Goal: Task Accomplishment & Management: Manage account settings

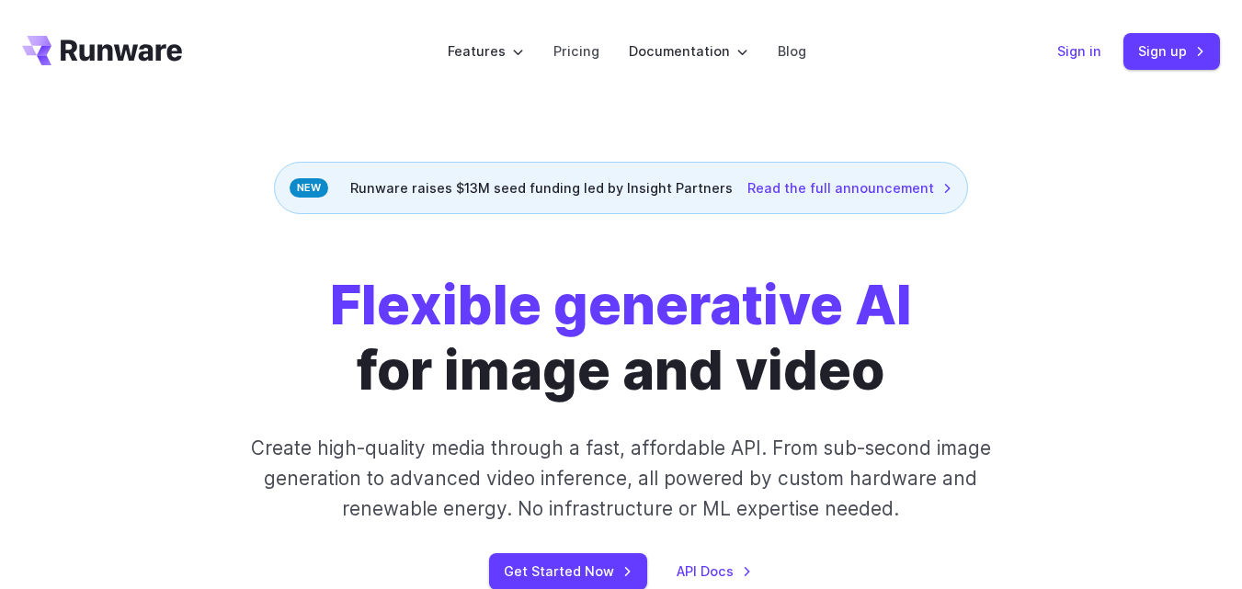
click at [1076, 57] on link "Sign in" at bounding box center [1079, 50] width 44 height 21
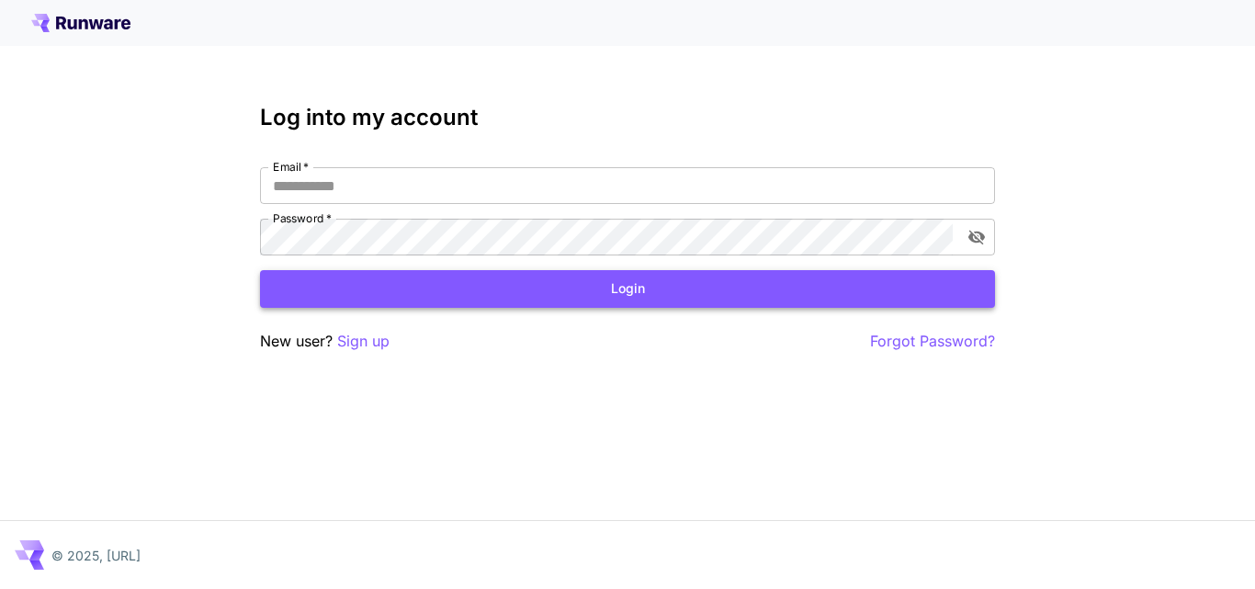
type input "**********"
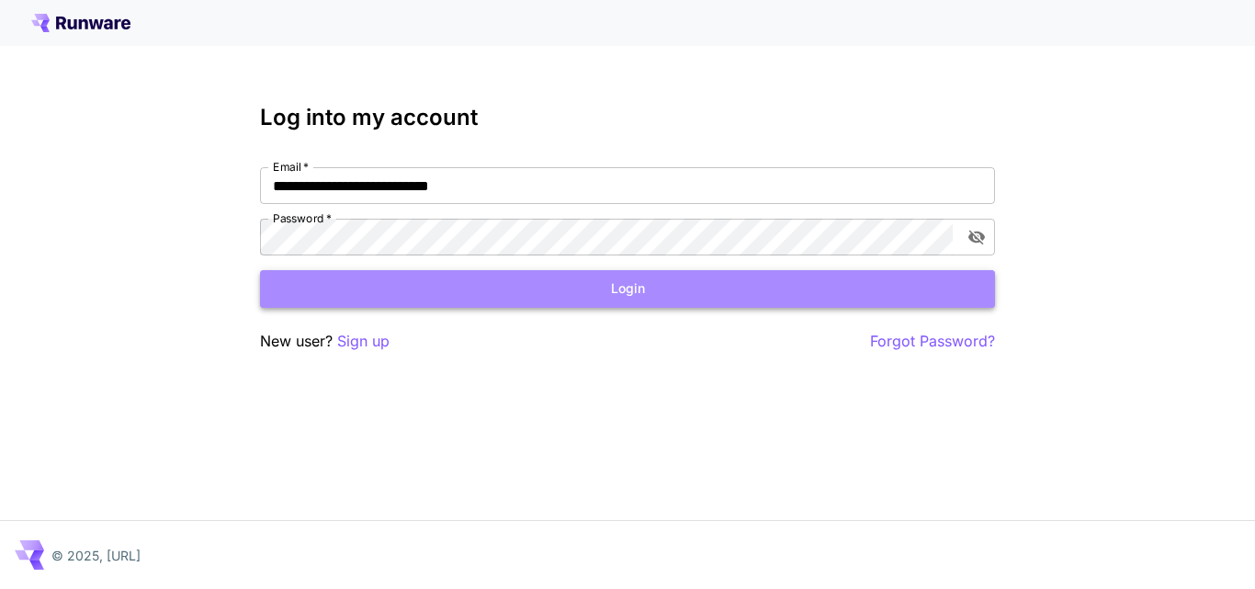
click at [650, 287] on button "Login" at bounding box center [627, 289] width 735 height 38
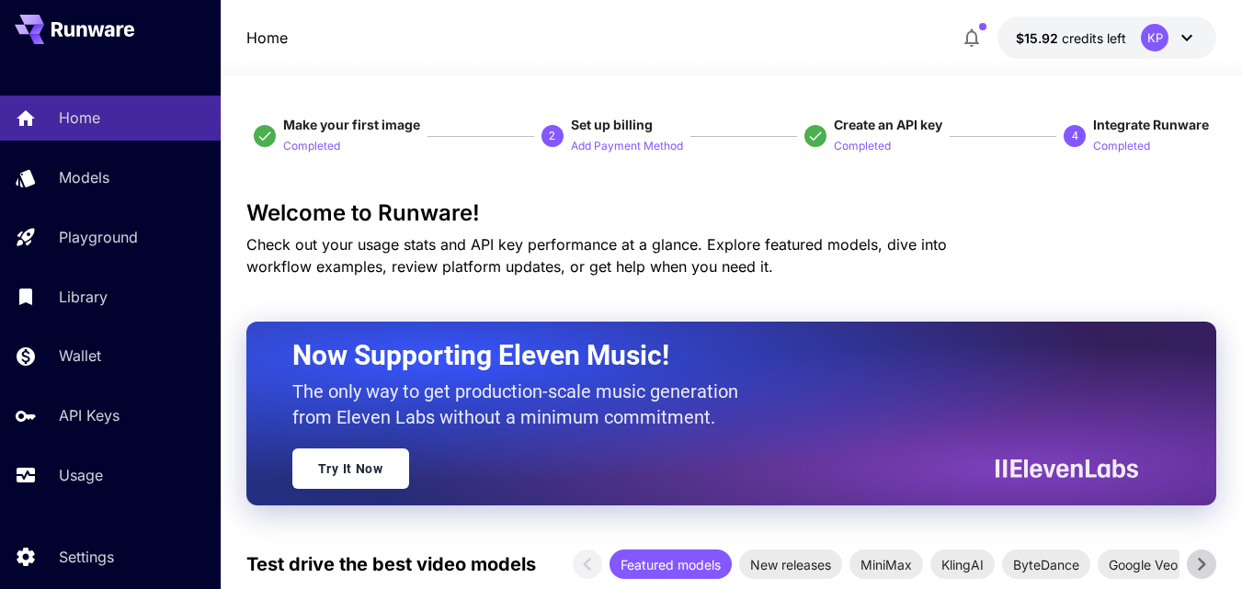
click at [121, 438] on div "Home Models Playground Library Wallet API Keys Usage" at bounding box center [110, 297] width 221 height 402
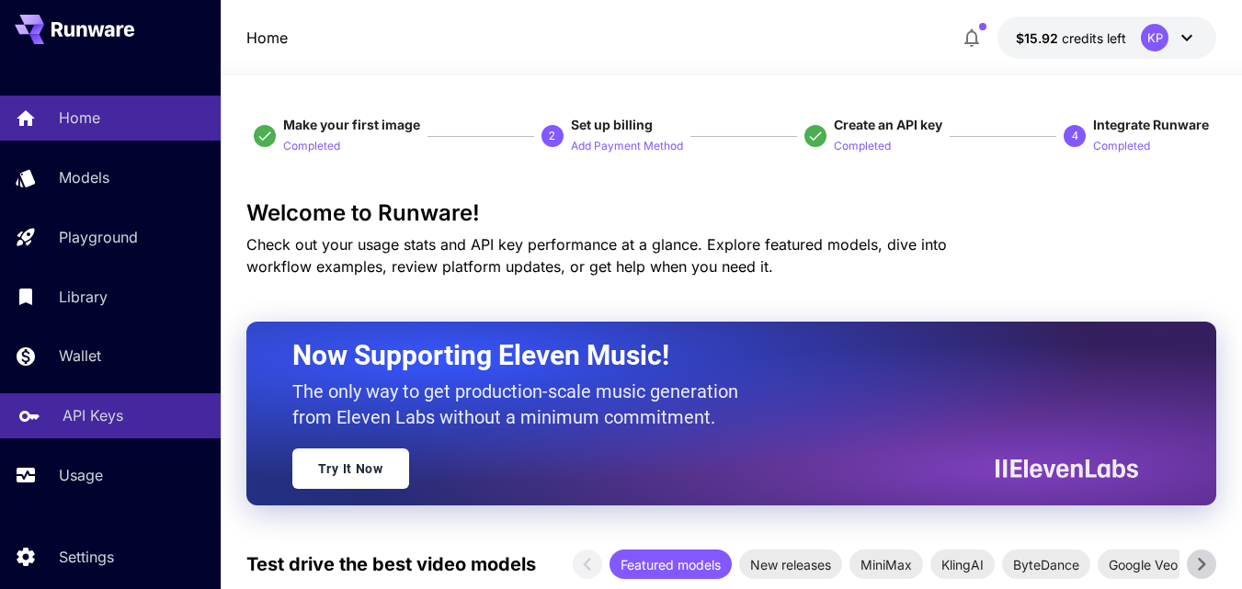
click at [113, 418] on p "API Keys" at bounding box center [92, 415] width 61 height 22
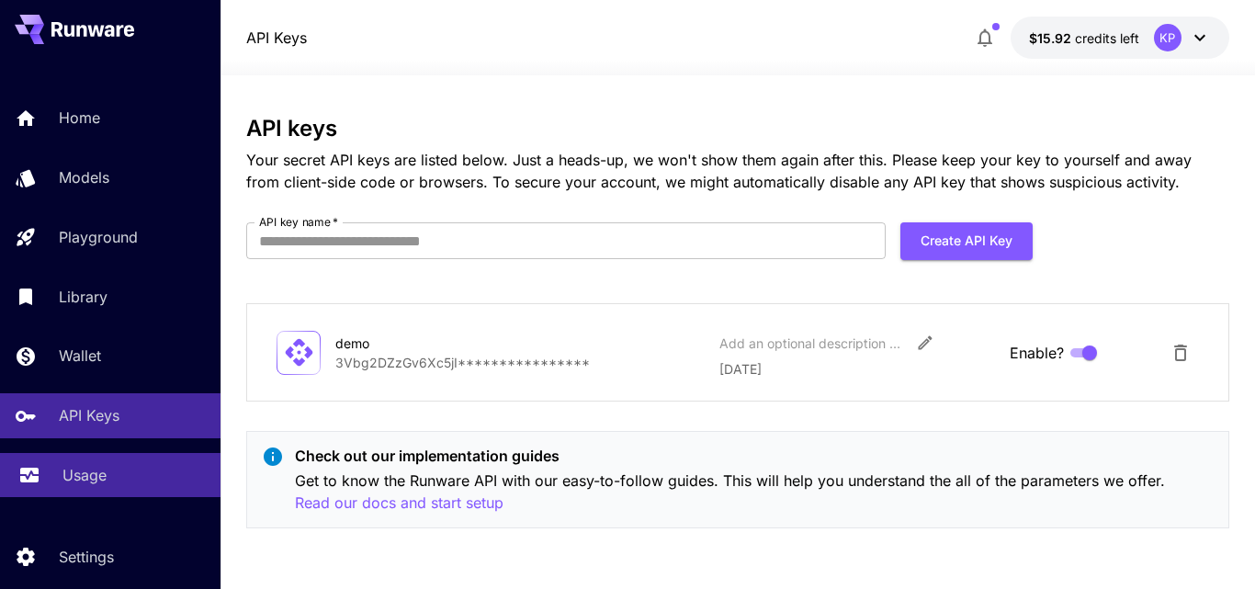
click at [119, 474] on div "Usage" at bounding box center [133, 475] width 143 height 22
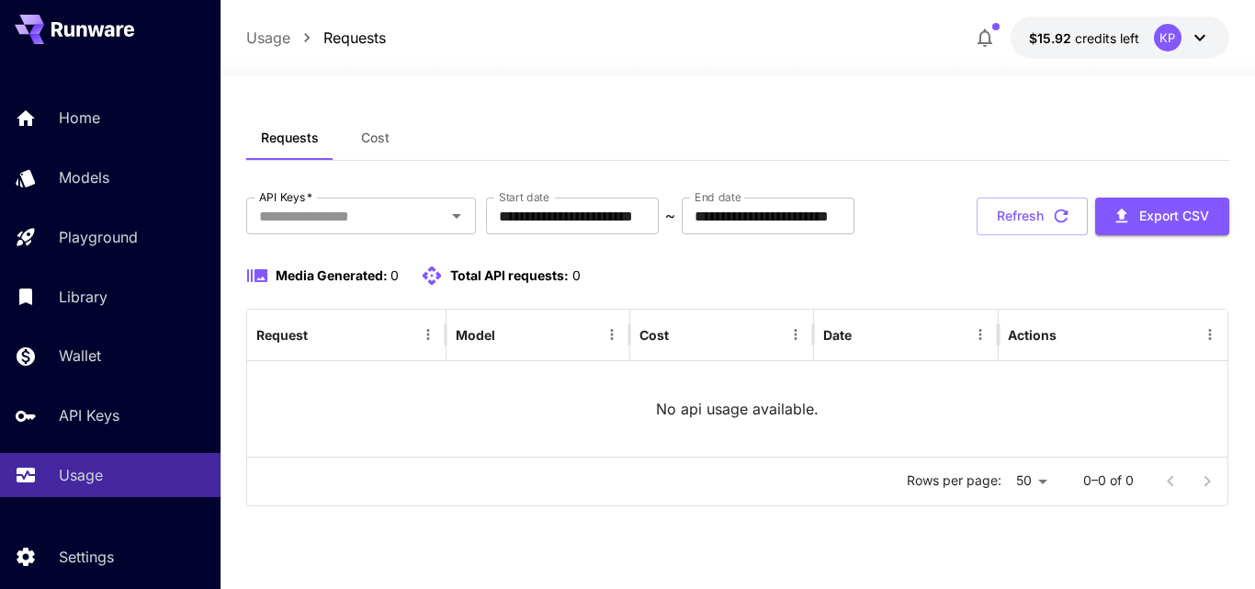
click at [1197, 33] on icon at bounding box center [1200, 38] width 22 height 22
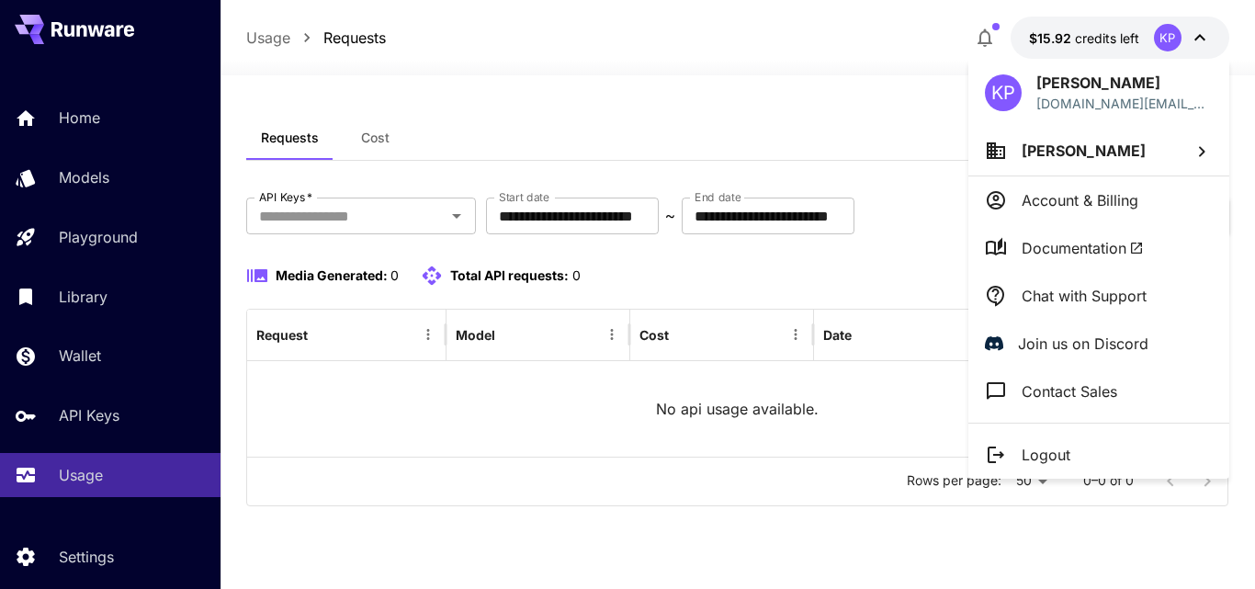
click at [1068, 211] on li "Account & Billing" at bounding box center [1099, 200] width 261 height 48
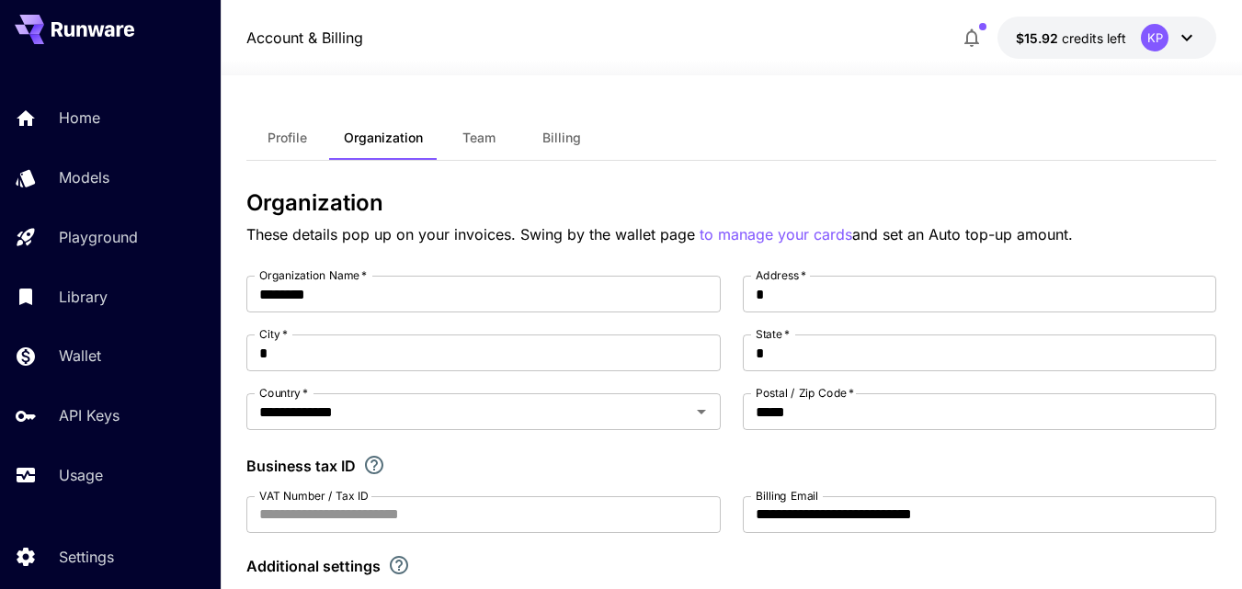
click at [563, 146] on button "Billing" at bounding box center [561, 138] width 83 height 44
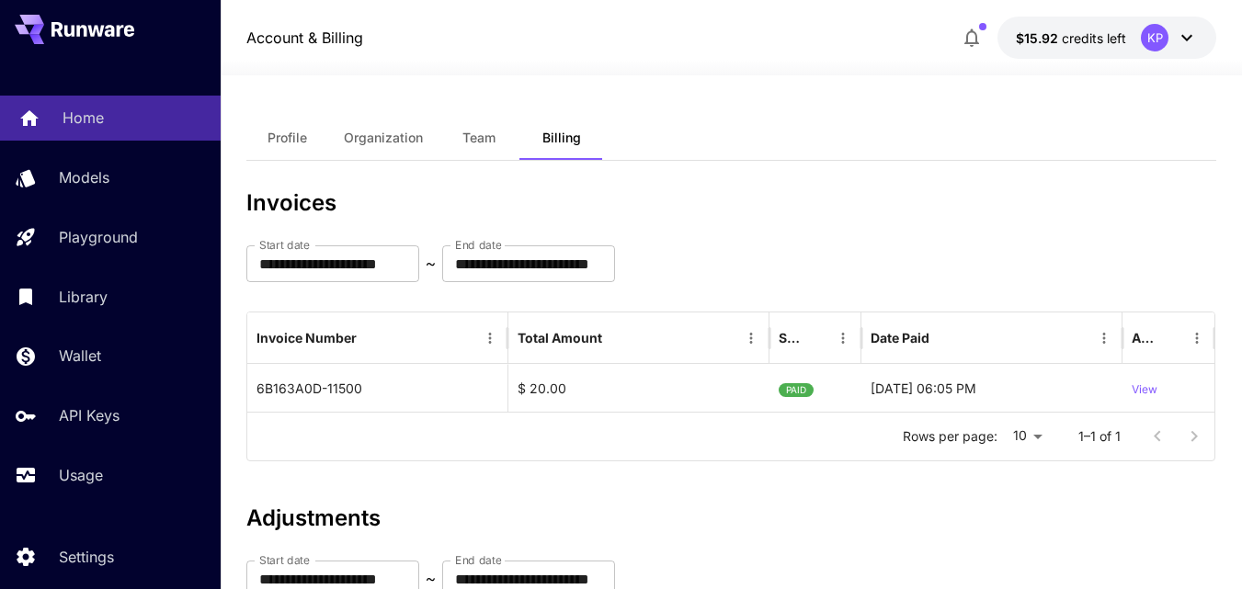
click at [64, 107] on p "Home" at bounding box center [82, 118] width 41 height 22
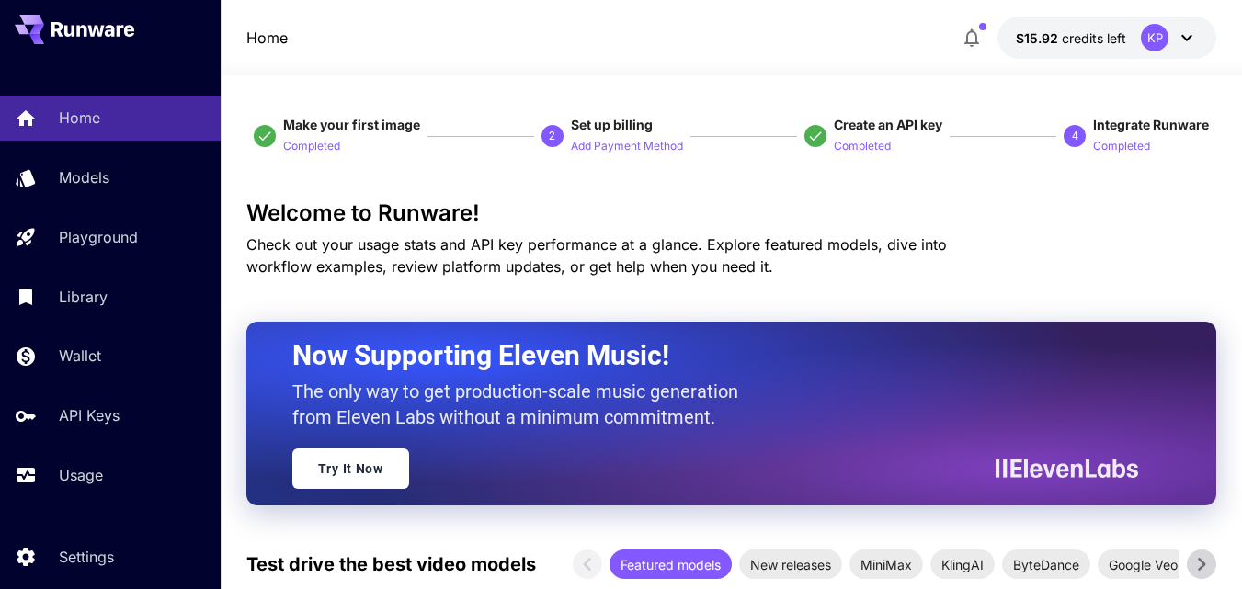
click at [1180, 33] on icon at bounding box center [1187, 38] width 22 height 22
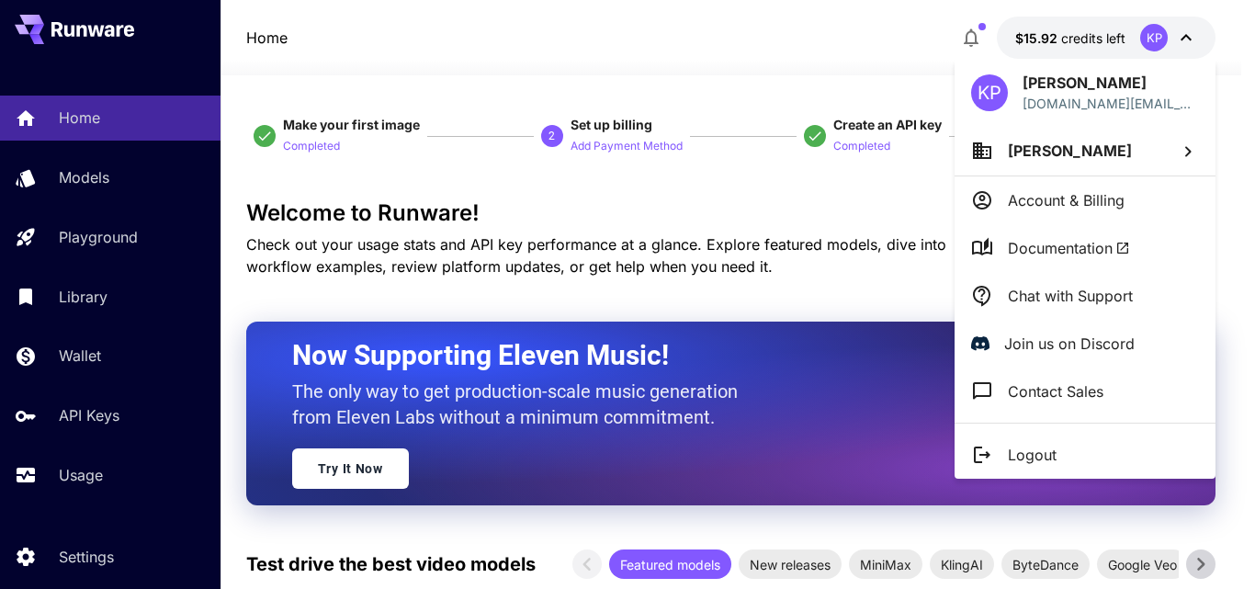
click at [1011, 444] on p "Logout" at bounding box center [1032, 455] width 49 height 22
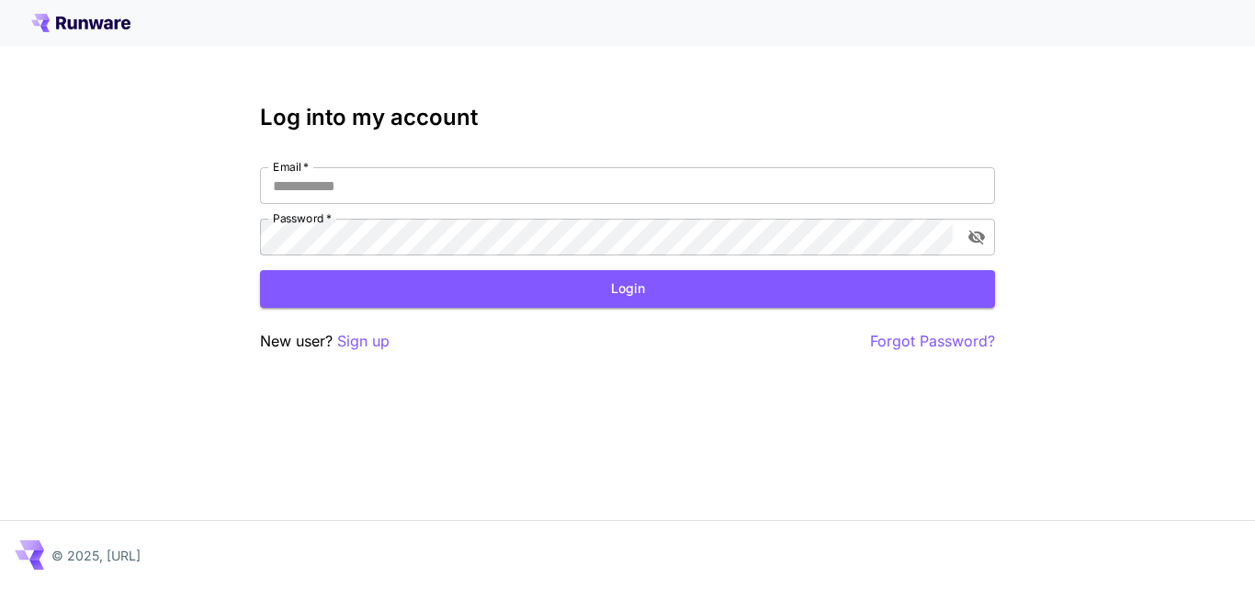
type input "**********"
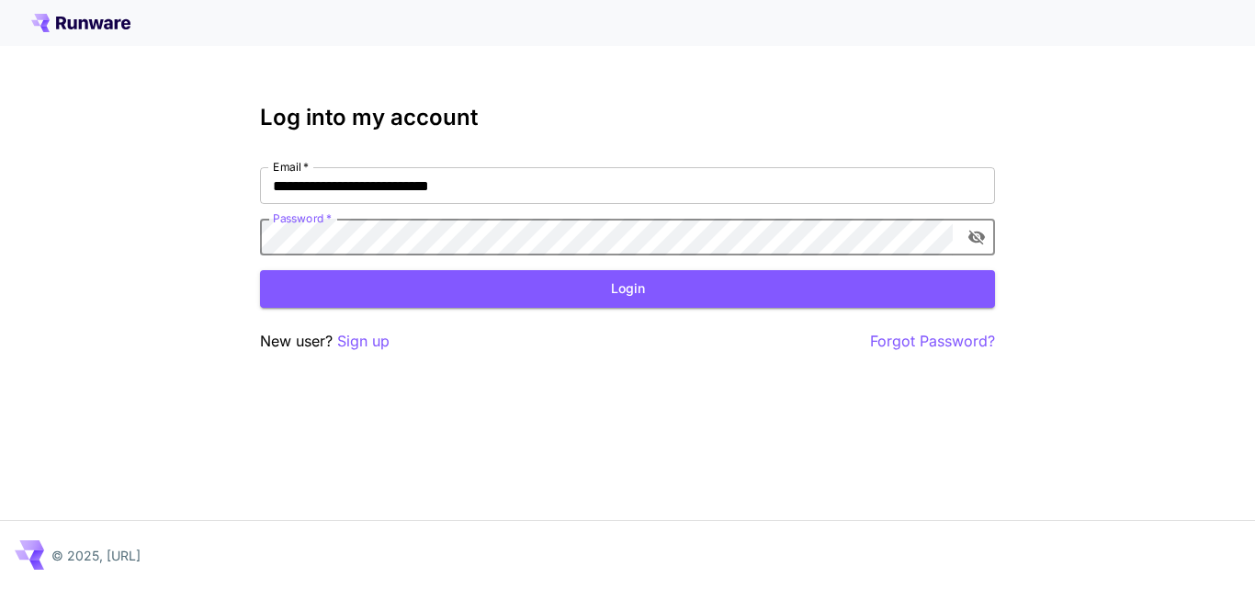
click at [975, 235] on icon "toggle password visibility" at bounding box center [977, 238] width 17 height 15
